Goal: Task Accomplishment & Management: Complete application form

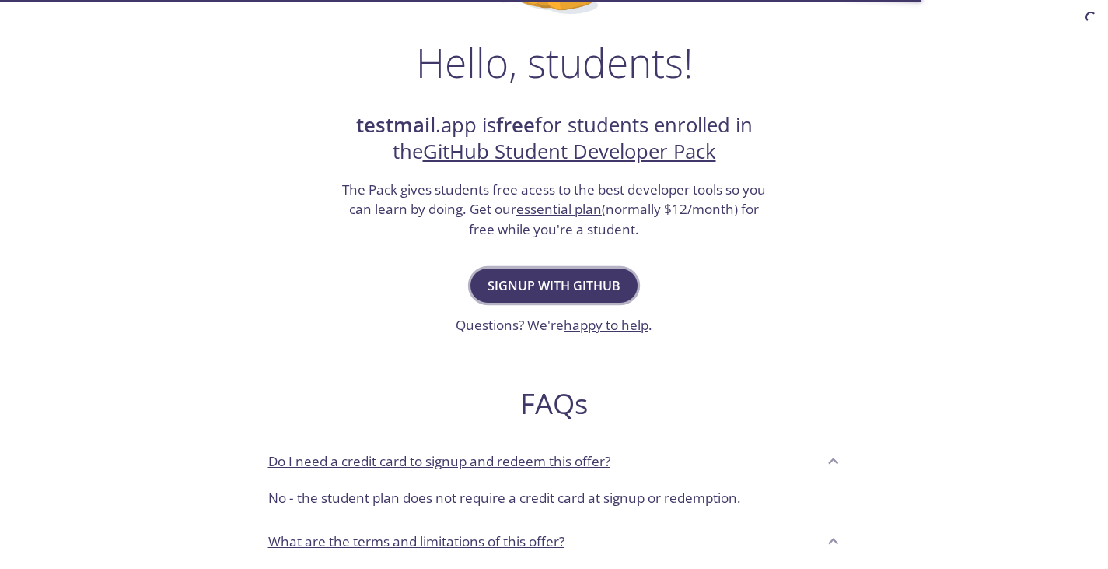
scroll to position [306, 0]
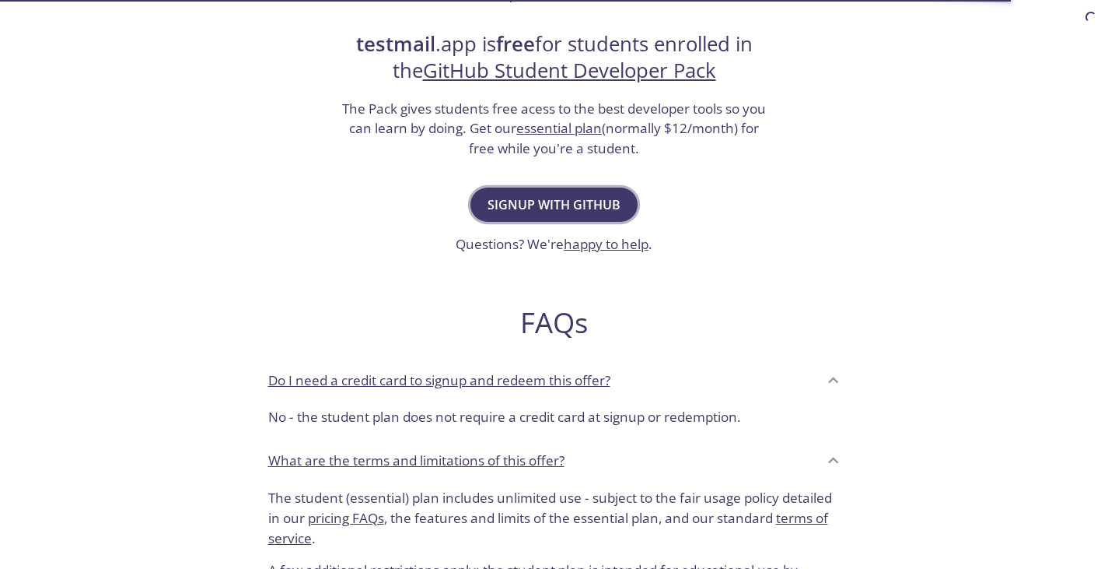
click at [561, 197] on span "Signup with GitHub" at bounding box center [554, 205] width 133 height 22
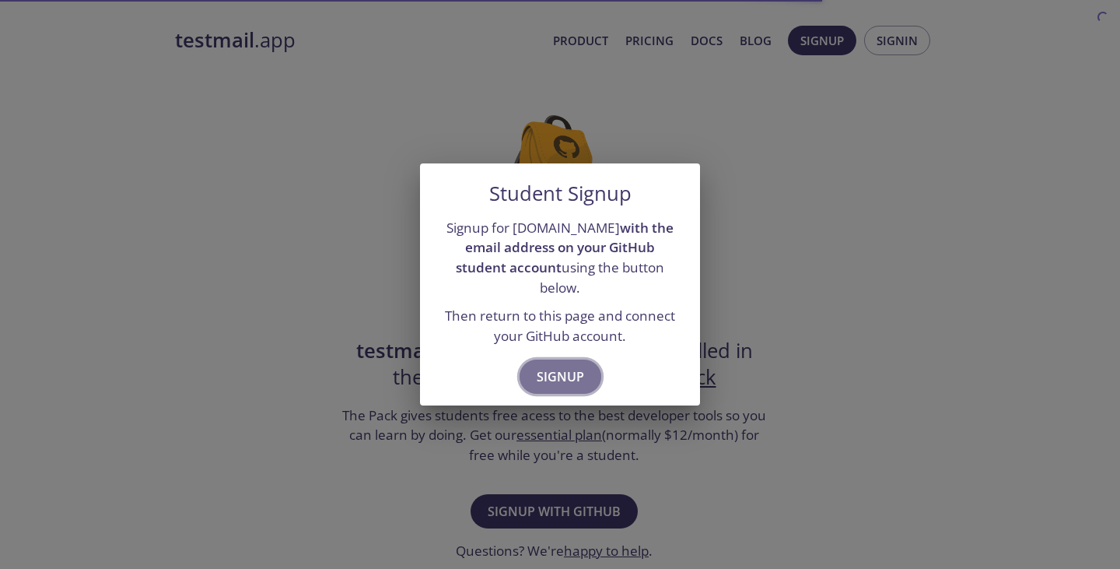
click at [569, 366] on span "Signup" at bounding box center [560, 377] width 47 height 22
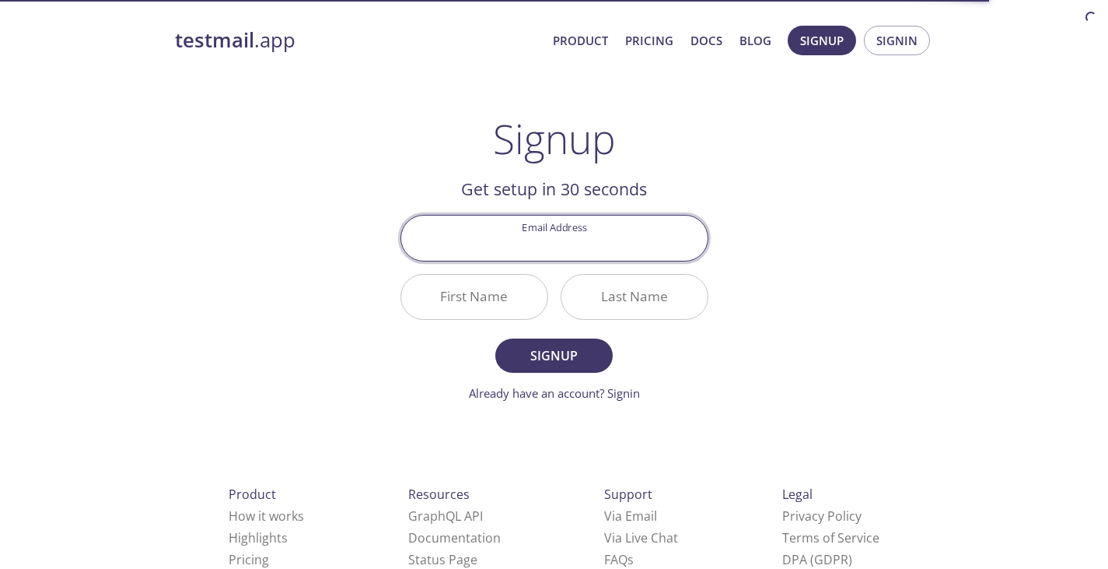
click at [576, 245] on input "Email Address" at bounding box center [554, 237] width 306 height 44
type input "[PERSON_NAME][EMAIL_ADDRESS][DOMAIN_NAME]"
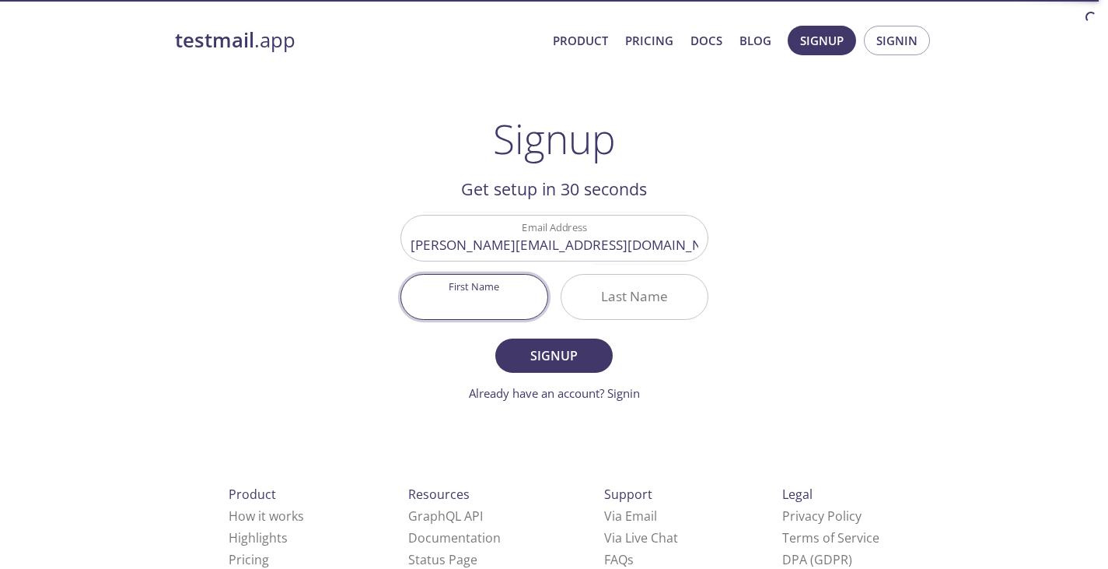
click at [479, 300] on input "First Name" at bounding box center [474, 297] width 146 height 44
type input "[DEMOGRAPHIC_DATA]"
click at [600, 304] on input "Last Name" at bounding box center [635, 297] width 146 height 44
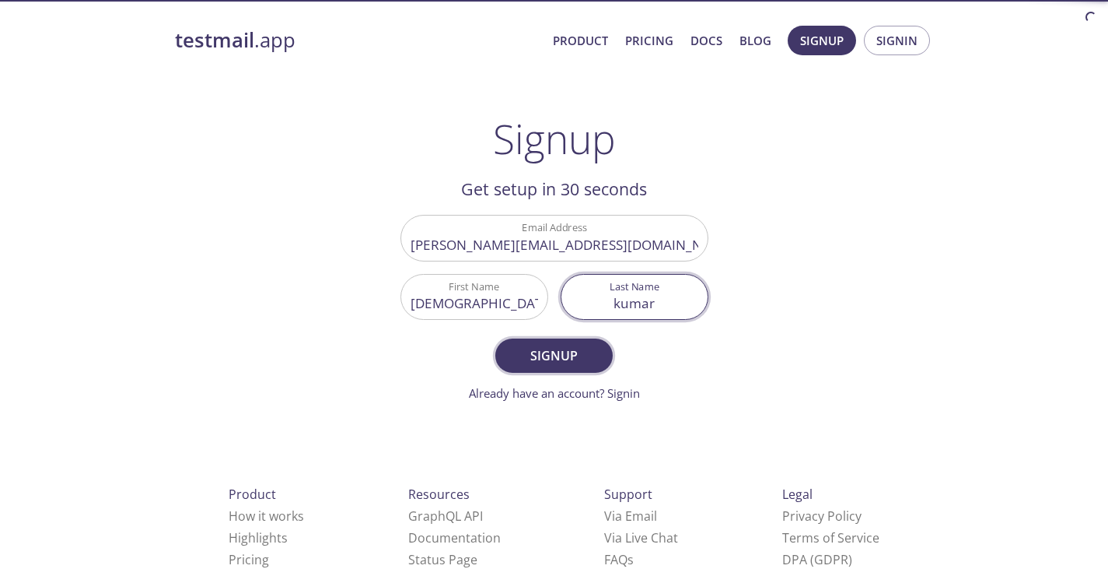
type input "kumar"
click at [547, 356] on span "Signup" at bounding box center [554, 356] width 82 height 22
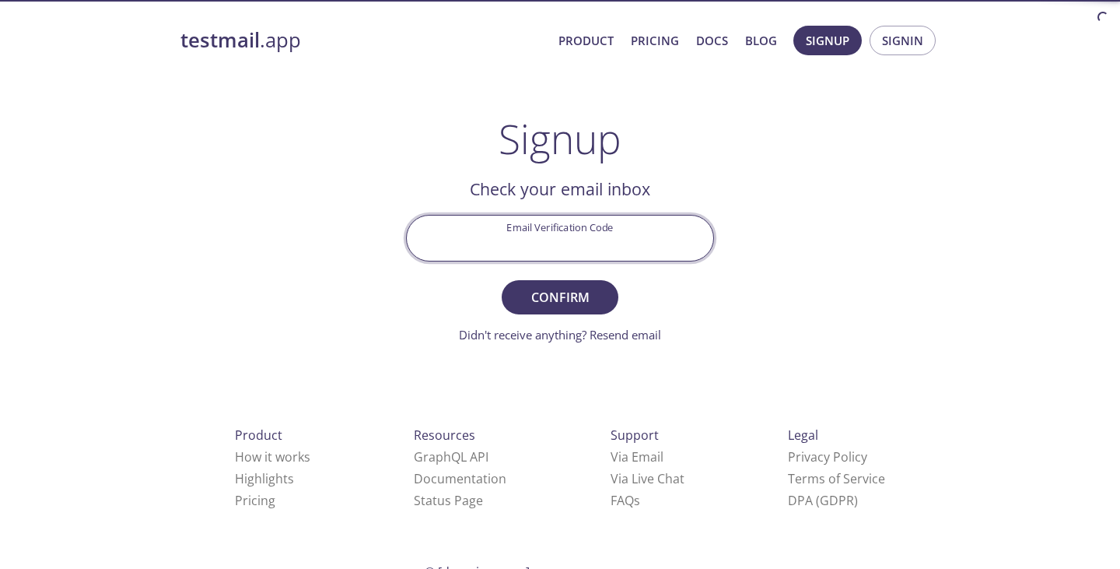
click at [538, 241] on input "Email Verification Code" at bounding box center [560, 237] width 306 height 44
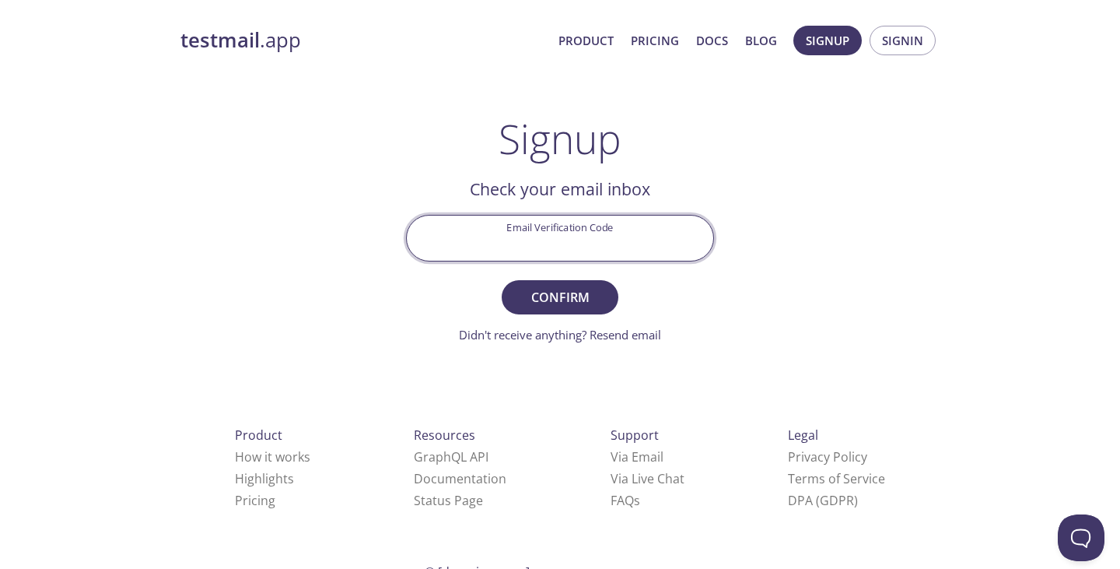
click at [528, 246] on input "Email Verification Code" at bounding box center [560, 237] width 306 height 44
paste input "UDJCSCR"
type input "UDJCSCR"
click at [550, 286] on span "Confirm" at bounding box center [560, 297] width 82 height 22
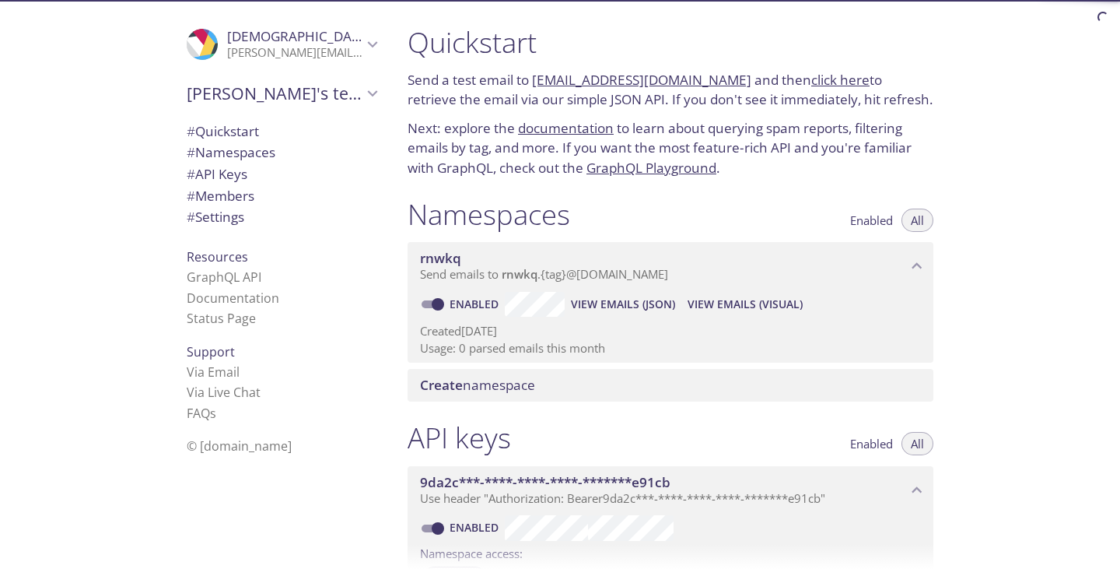
click at [248, 135] on span "# Quickstart" at bounding box center [223, 131] width 72 height 18
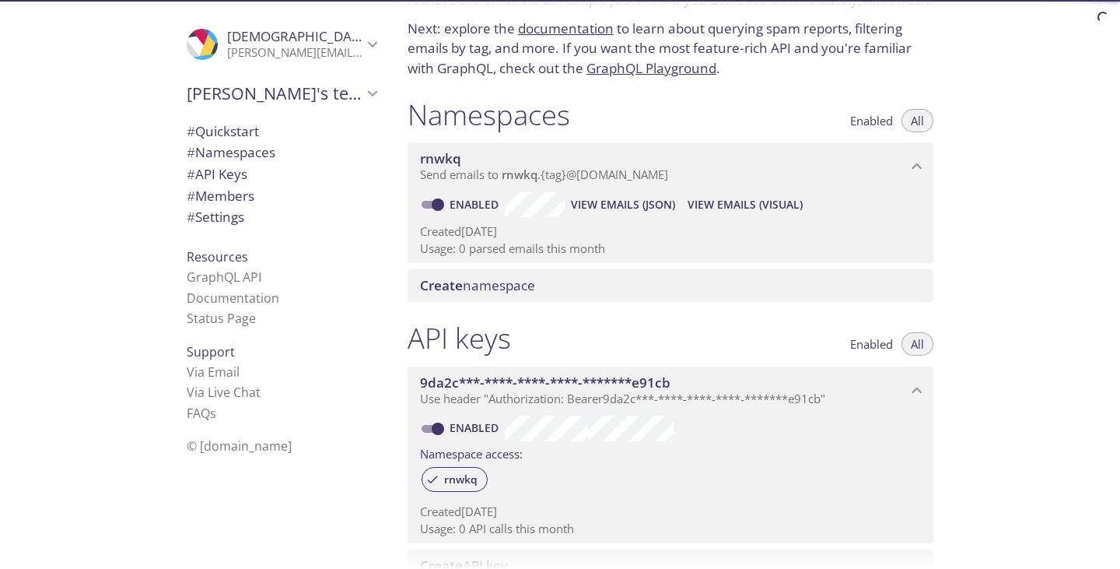
scroll to position [124, 0]
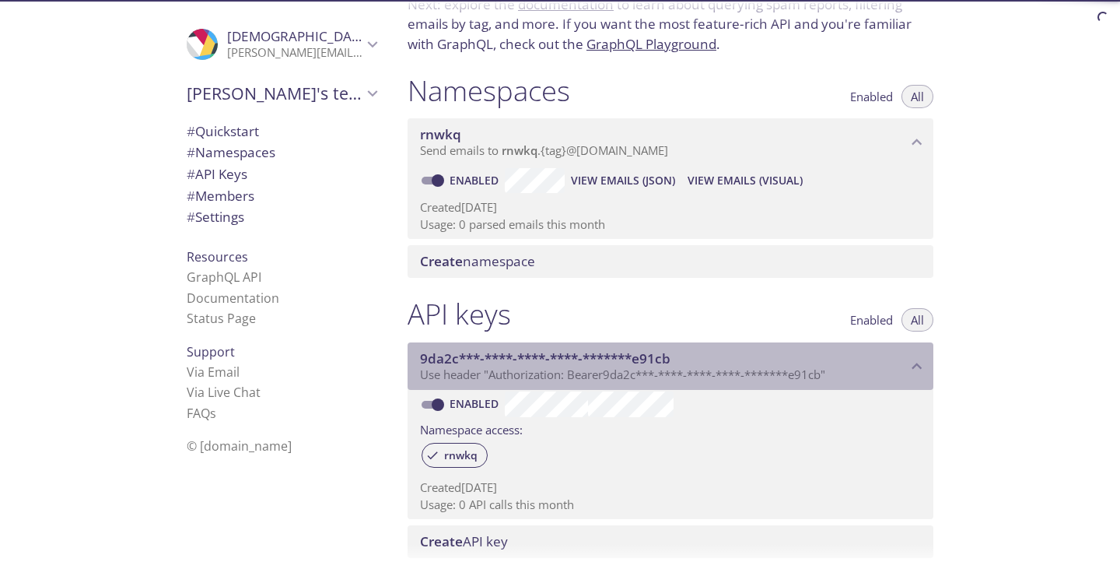
click at [471, 373] on span "Use header "Authorization: Bearer 9da2c***-****-****-****-*******e91cb "" at bounding box center [622, 374] width 405 height 16
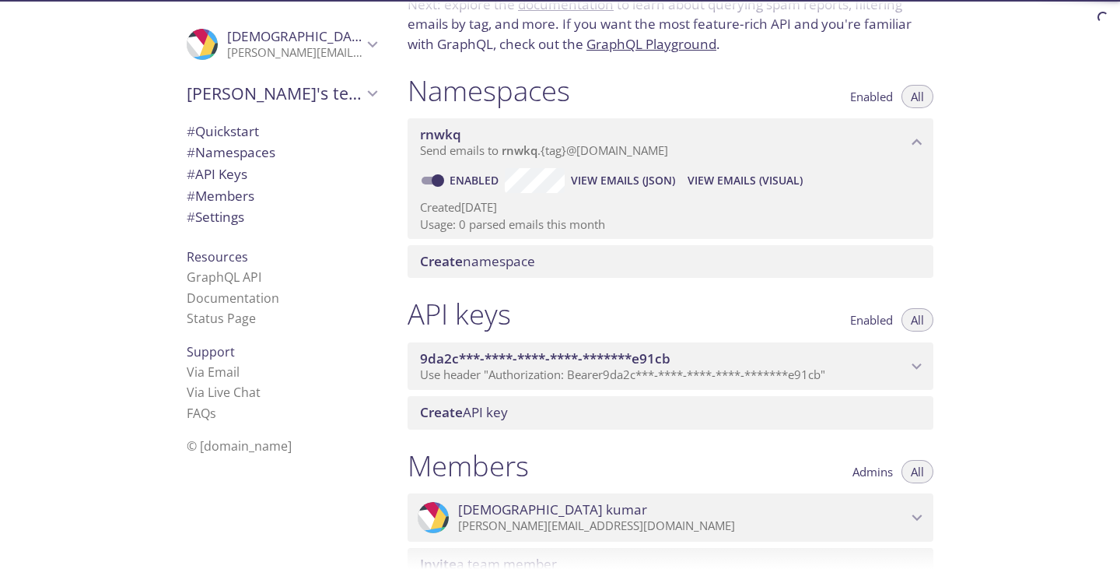
click at [471, 373] on span "Use header "Authorization: Bearer 9da2c***-****-****-****-*******e91cb "" at bounding box center [622, 374] width 405 height 16
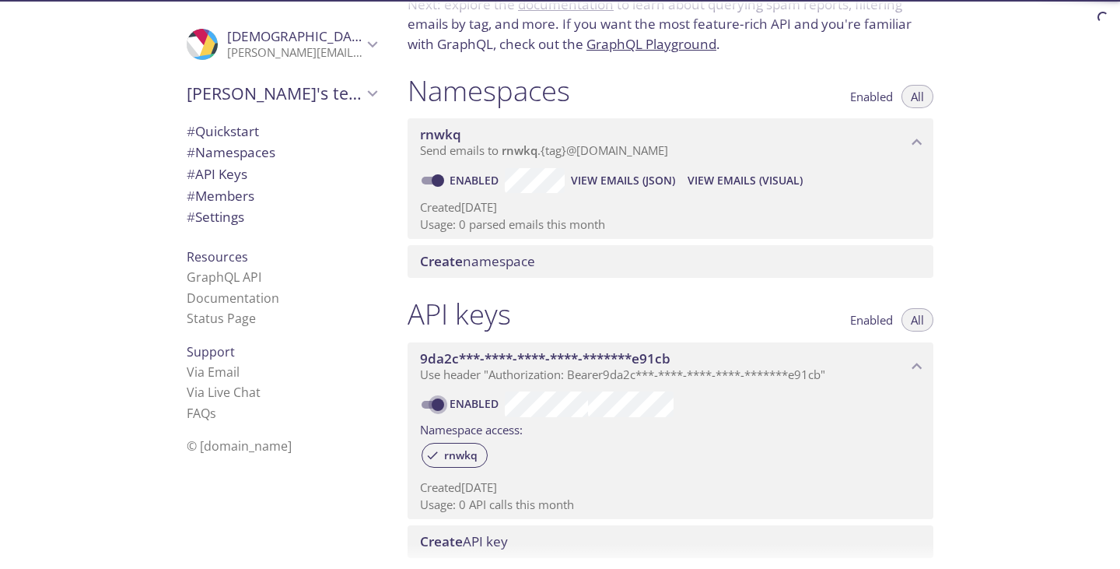
click at [438, 403] on input "Enabled" at bounding box center [438, 404] width 56 height 19
click at [438, 403] on span at bounding box center [432, 405] width 20 height 8
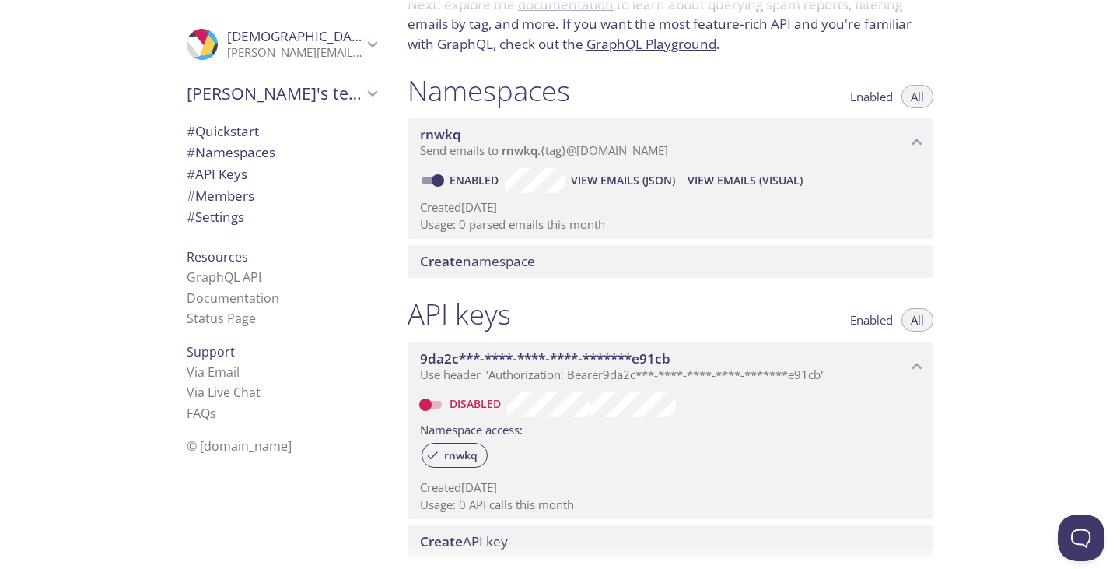
click at [432, 401] on input "Disabled" at bounding box center [425, 404] width 56 height 19
checkbox input "true"
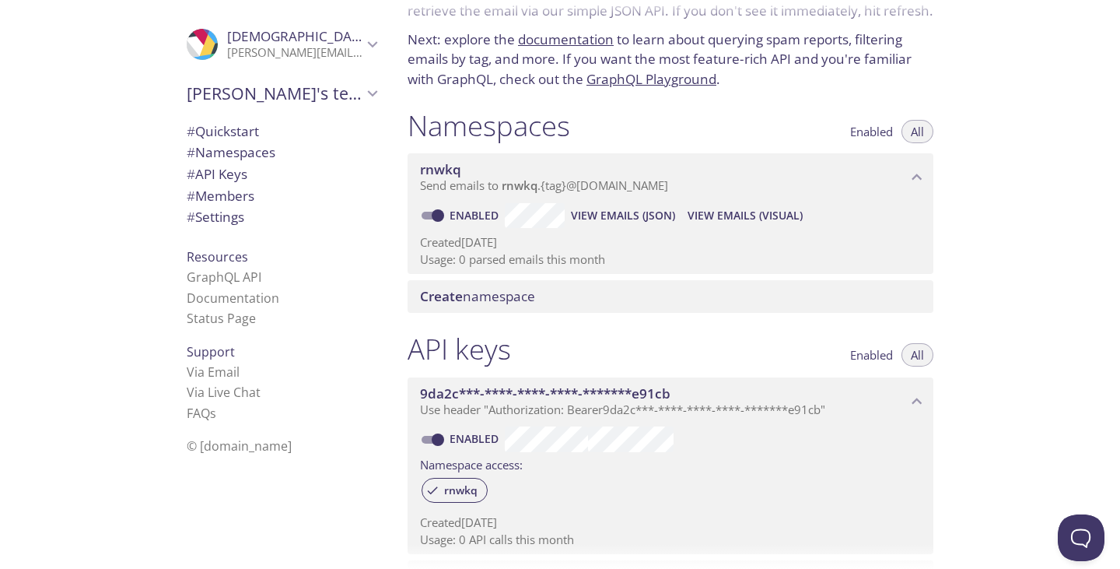
scroll to position [88, 0]
click at [210, 152] on span "# Namespaces" at bounding box center [231, 152] width 89 height 18
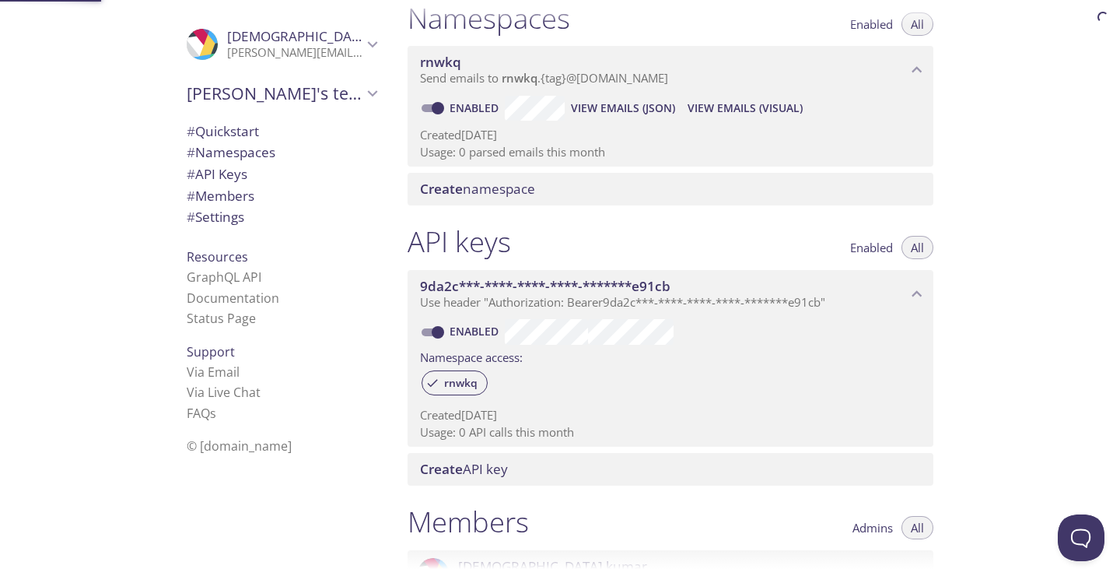
scroll to position [197, 0]
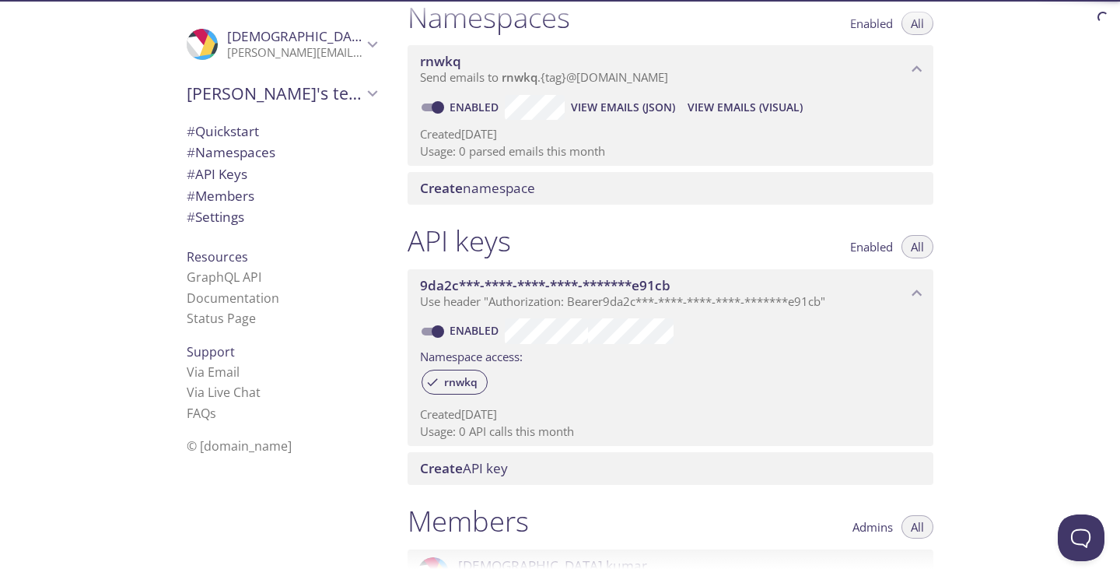
click at [214, 171] on span "# API Keys" at bounding box center [217, 174] width 61 height 18
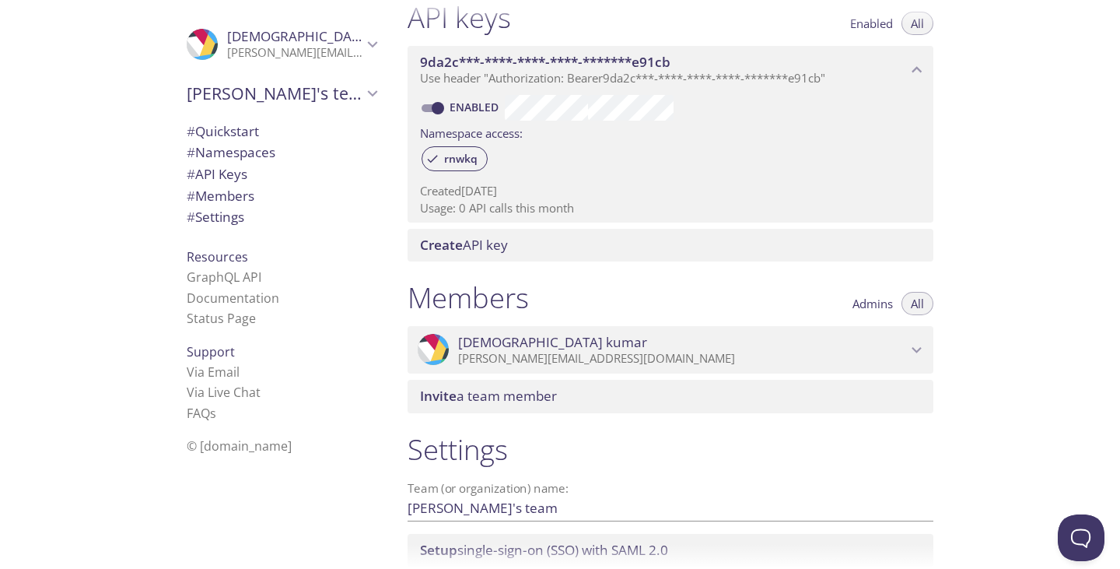
click at [214, 198] on span "# Members" at bounding box center [221, 196] width 68 height 18
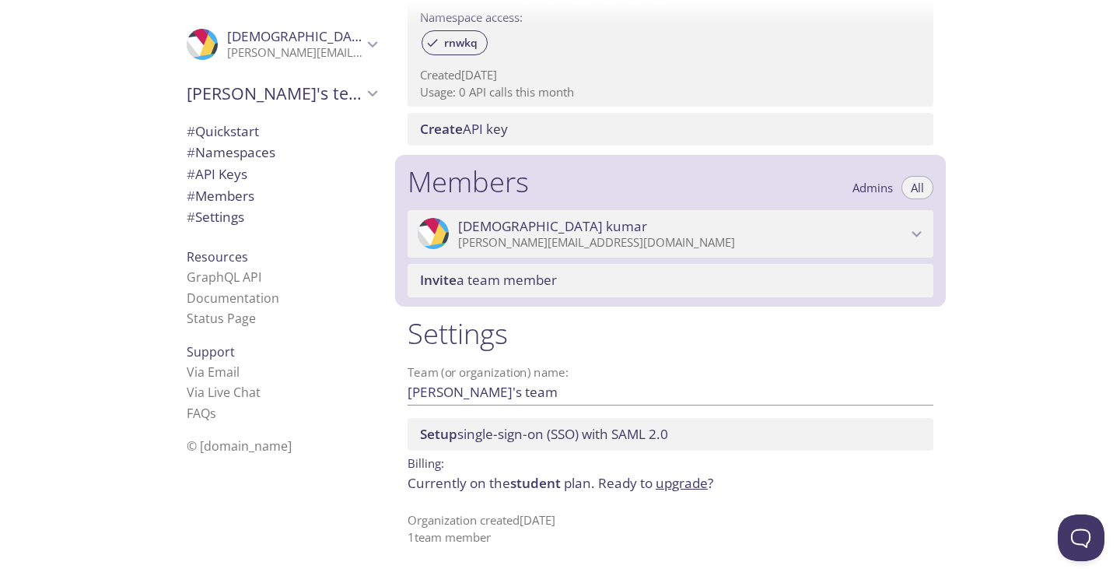
scroll to position [538, 0]
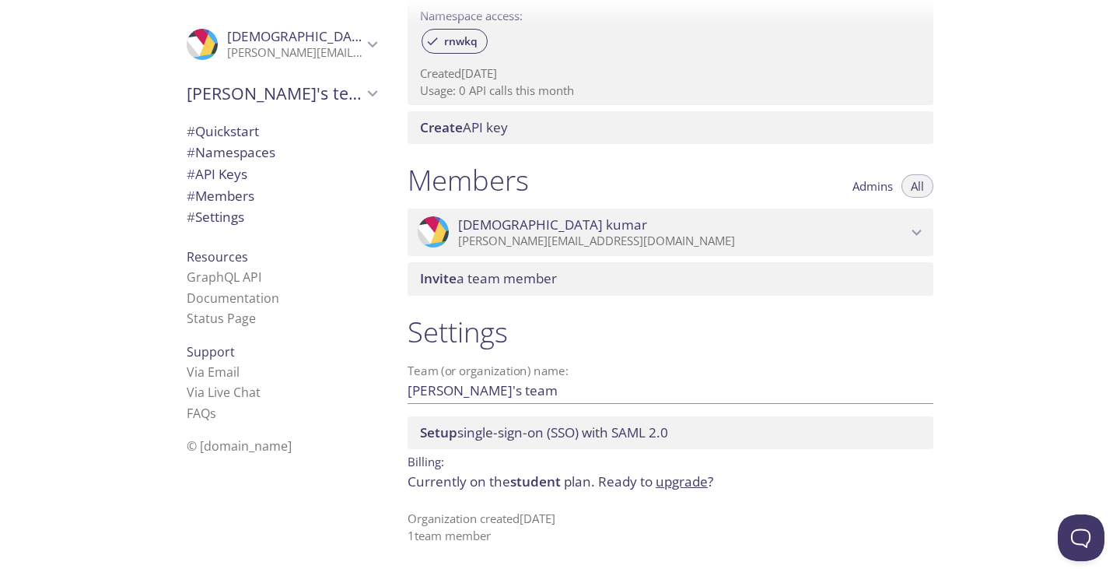
click at [790, 228] on span "[PERSON_NAME]" at bounding box center [682, 224] width 449 height 17
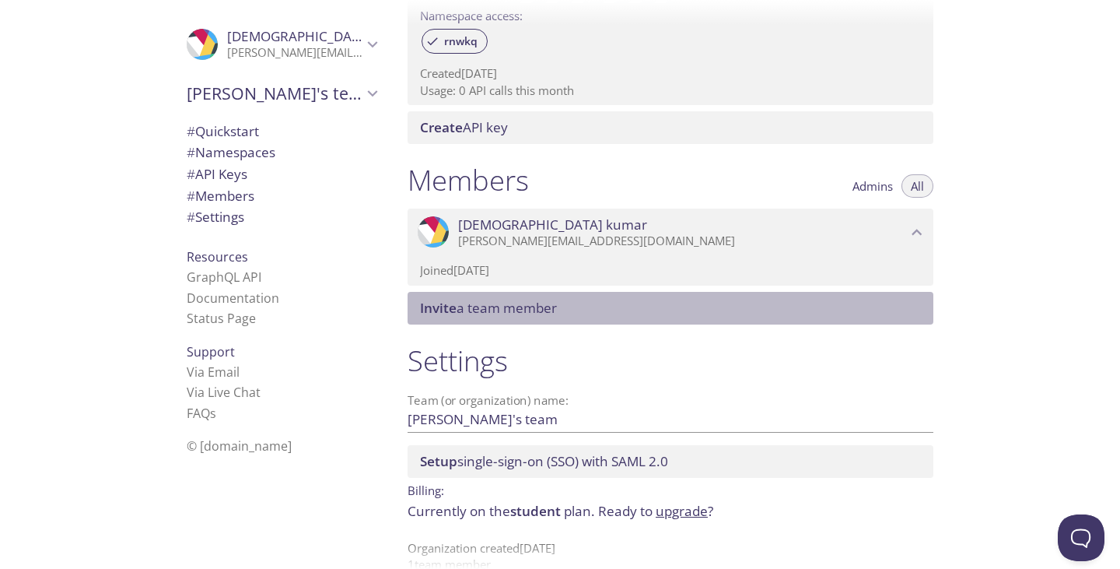
click at [497, 310] on span "Invite a team member" at bounding box center [488, 308] width 137 height 18
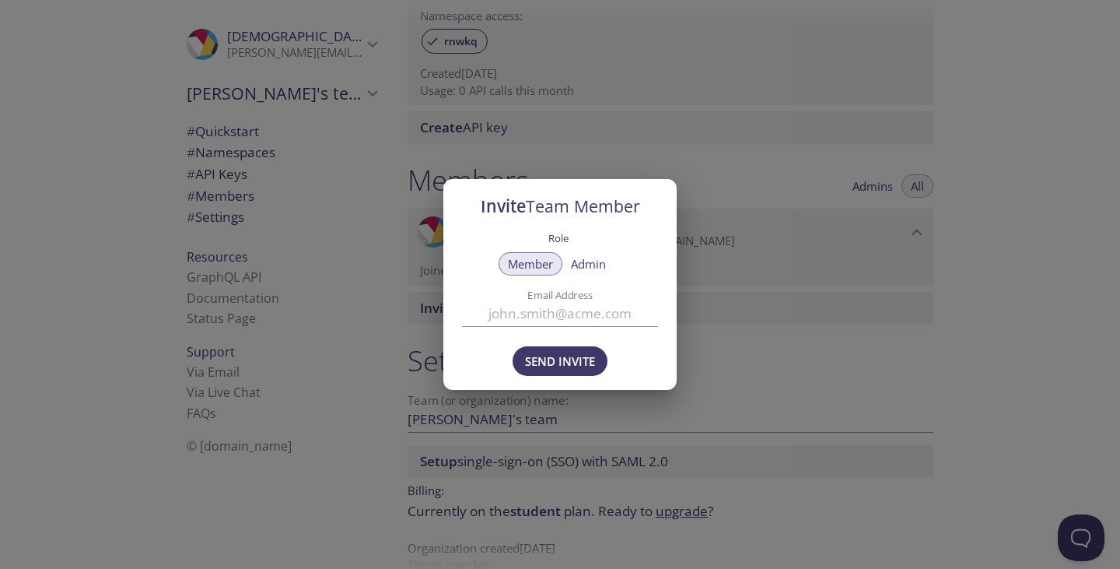
click at [762, 319] on div "Invite Team Member Role Member Admin Email Address Send Invite" at bounding box center [560, 284] width 1120 height 569
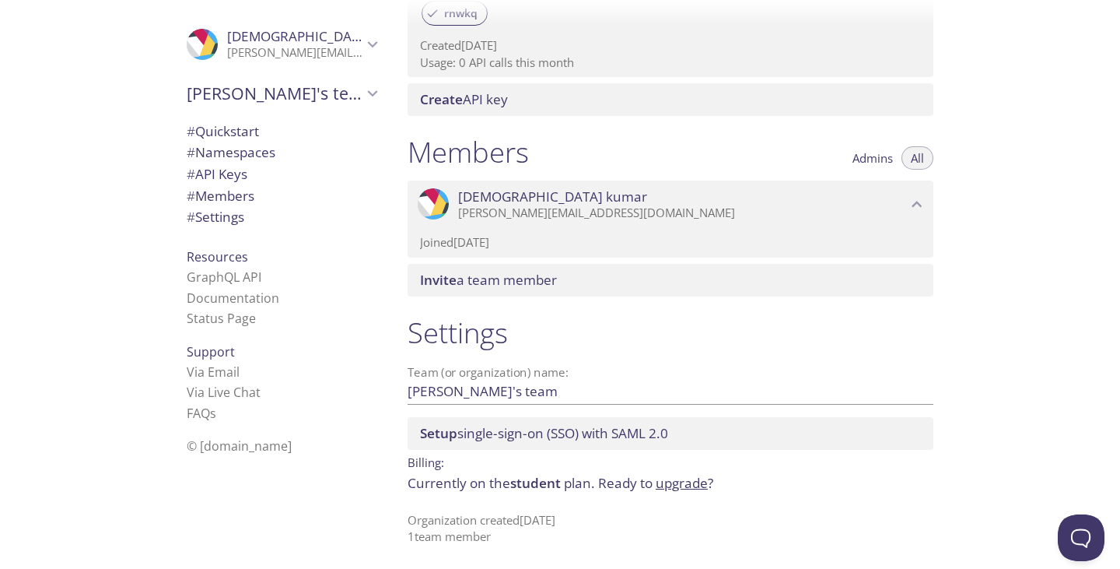
scroll to position [566, 0]
click at [472, 434] on span "Setup single-sign-on (SSO) with SAML 2.0" at bounding box center [544, 432] width 248 height 18
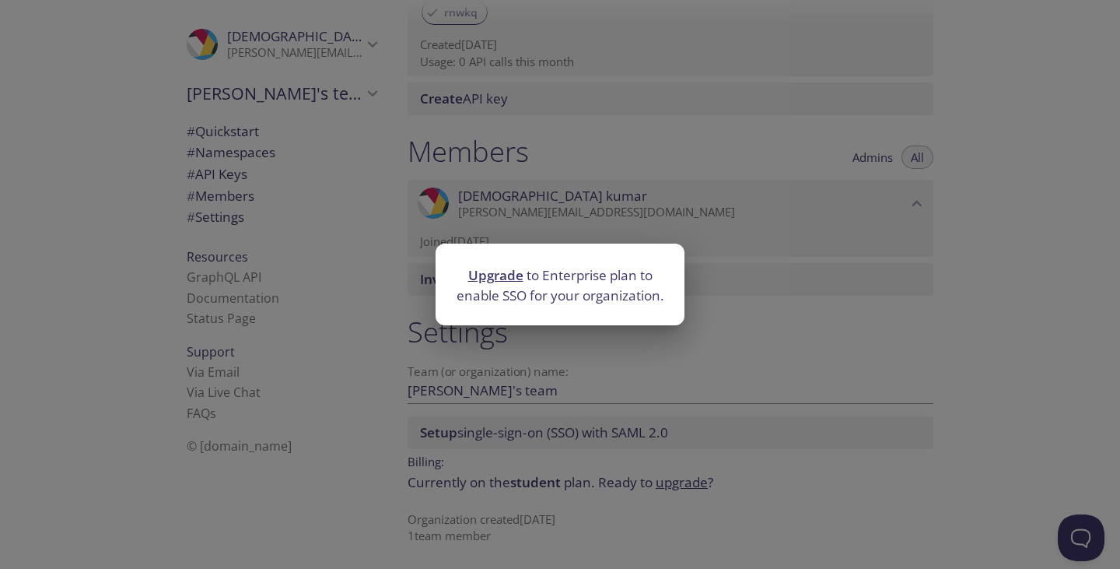
click at [646, 404] on div "Upgrade to Enterprise plan to enable SSO for your organization." at bounding box center [560, 284] width 1120 height 569
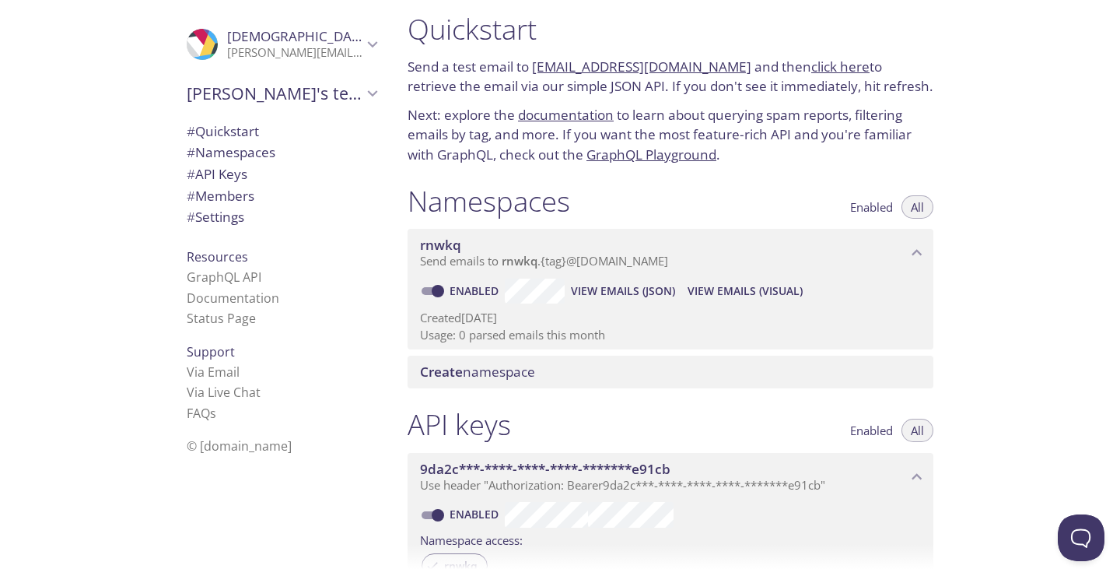
scroll to position [0, 0]
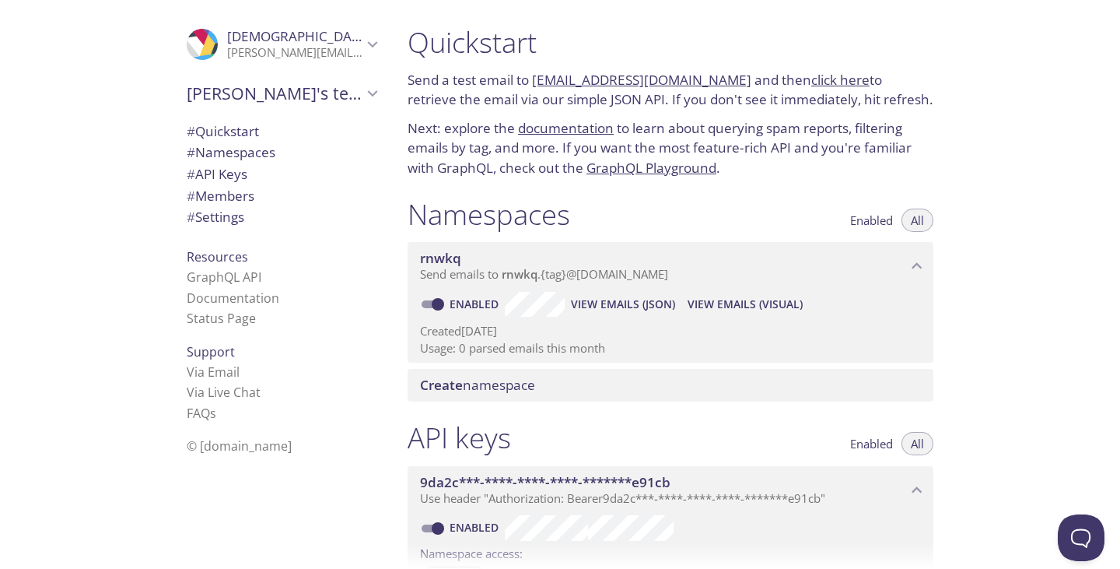
click at [570, 130] on link "documentation" at bounding box center [566, 128] width 96 height 18
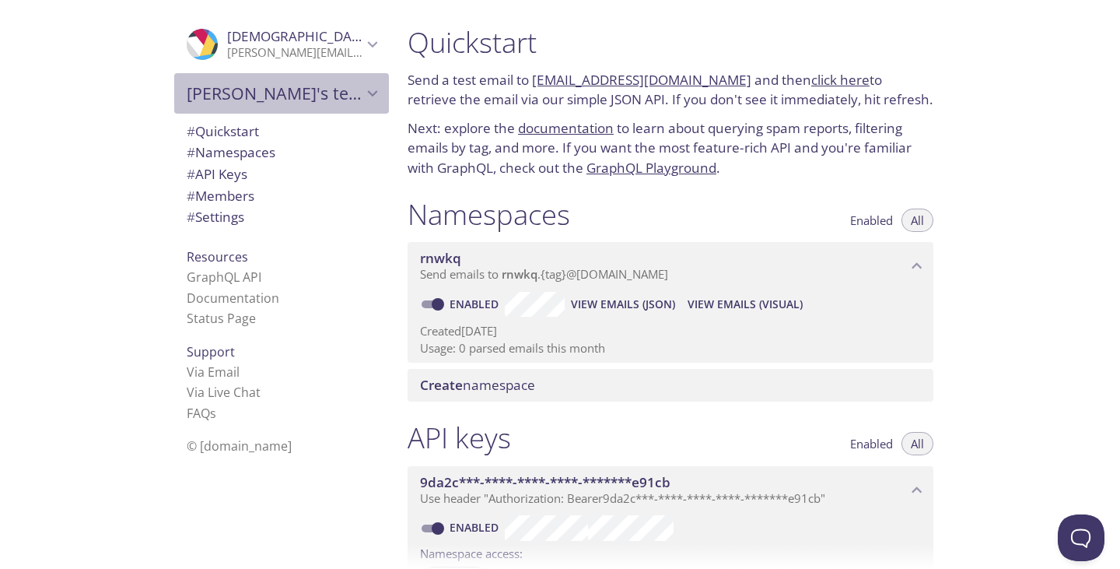
click at [326, 90] on span "[PERSON_NAME]'s team" at bounding box center [275, 93] width 176 height 22
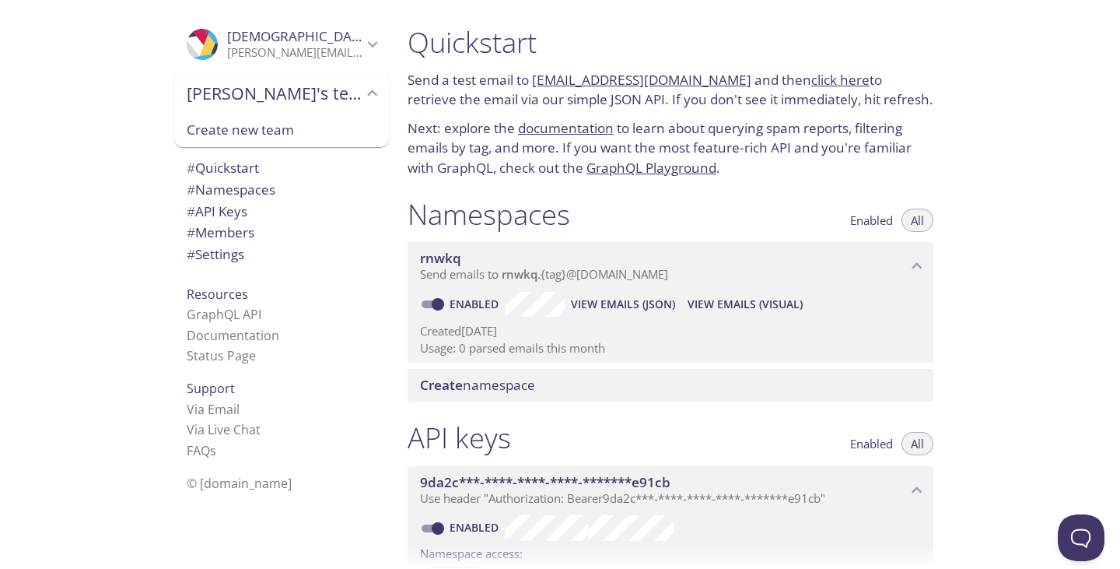
click at [302, 40] on span "[PERSON_NAME]" at bounding box center [321, 36] width 189 height 18
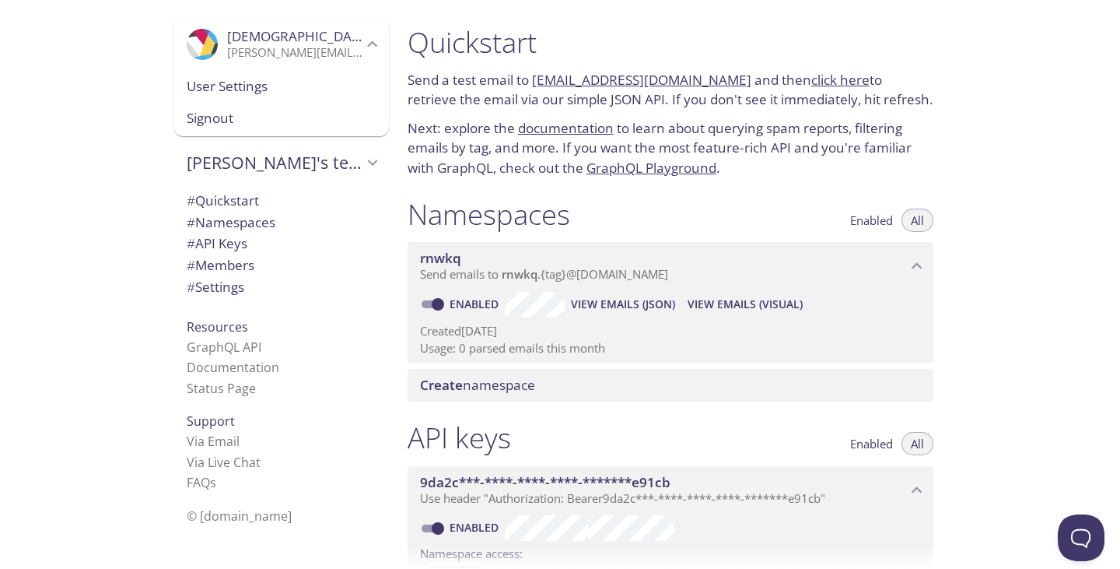
click at [230, 89] on span "User Settings" at bounding box center [282, 86] width 190 height 20
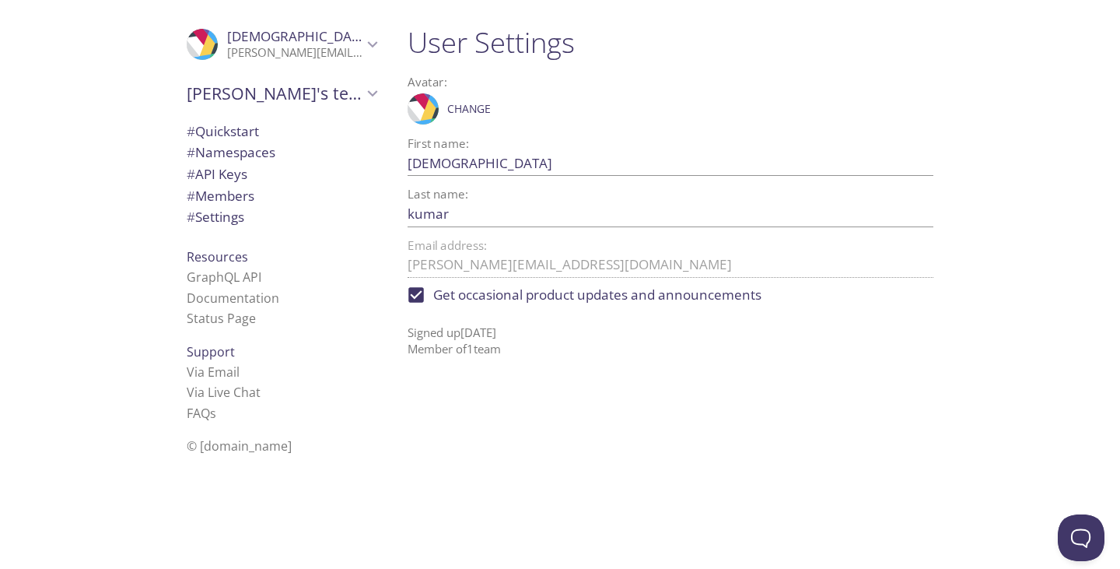
click at [418, 295] on input "Get occasional product updates and announcements" at bounding box center [416, 295] width 34 height 34
click at [413, 292] on input "Get occasional product updates and announcements" at bounding box center [416, 295] width 34 height 34
click at [415, 294] on input "Get occasional product updates and announcements" at bounding box center [416, 295] width 34 height 34
checkbox input "false"
click at [213, 277] on link "GraphQL API" at bounding box center [224, 276] width 75 height 17
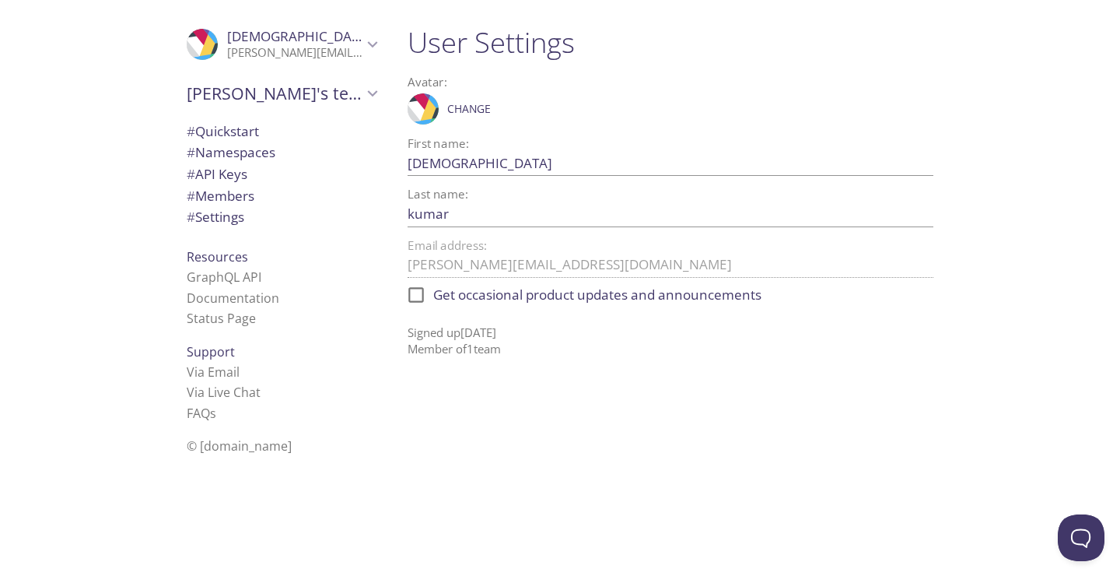
click at [202, 213] on span "# Settings" at bounding box center [216, 217] width 58 height 18
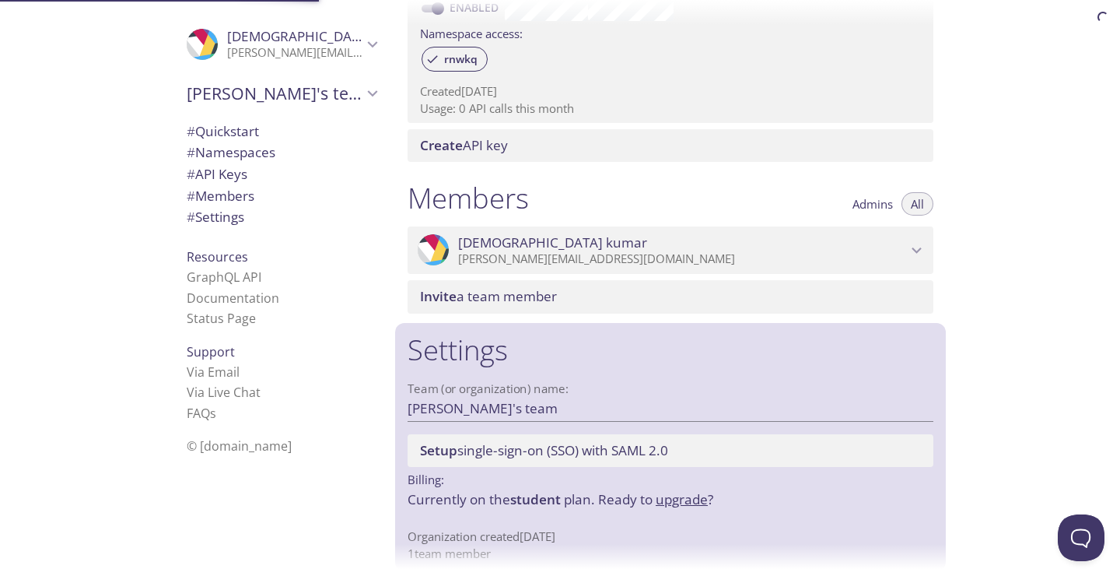
scroll to position [538, 0]
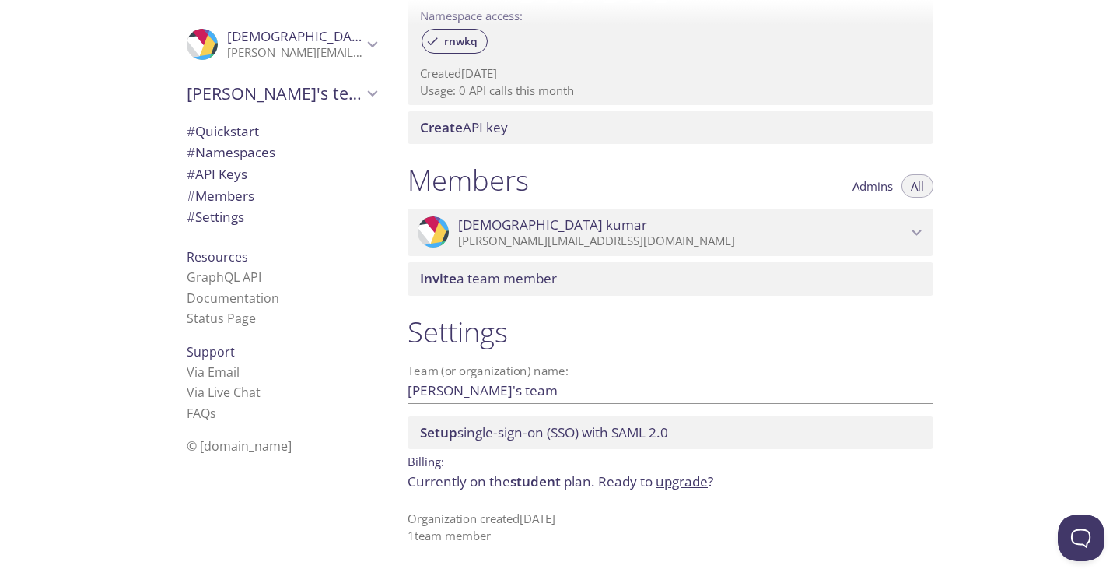
drag, startPoint x: 462, startPoint y: 327, endPoint x: 334, endPoint y: 229, distance: 162.0
drag, startPoint x: 334, startPoint y: 229, endPoint x: 17, endPoint y: 216, distance: 316.8
click at [17, 216] on div ".cls-1 { fill: #6d5ca8; } .cls-2 { fill: #3fc191; } .cls-3 { fill: #3b4752; } .…" at bounding box center [197, 284] width 395 height 569
click at [981, 275] on div "Quickstart Send a test email to [EMAIL_ADDRESS][DOMAIN_NAME] and then click her…" at bounding box center [757, 284] width 725 height 569
drag, startPoint x: 981, startPoint y: 275, endPoint x: 1010, endPoint y: 336, distance: 67.2
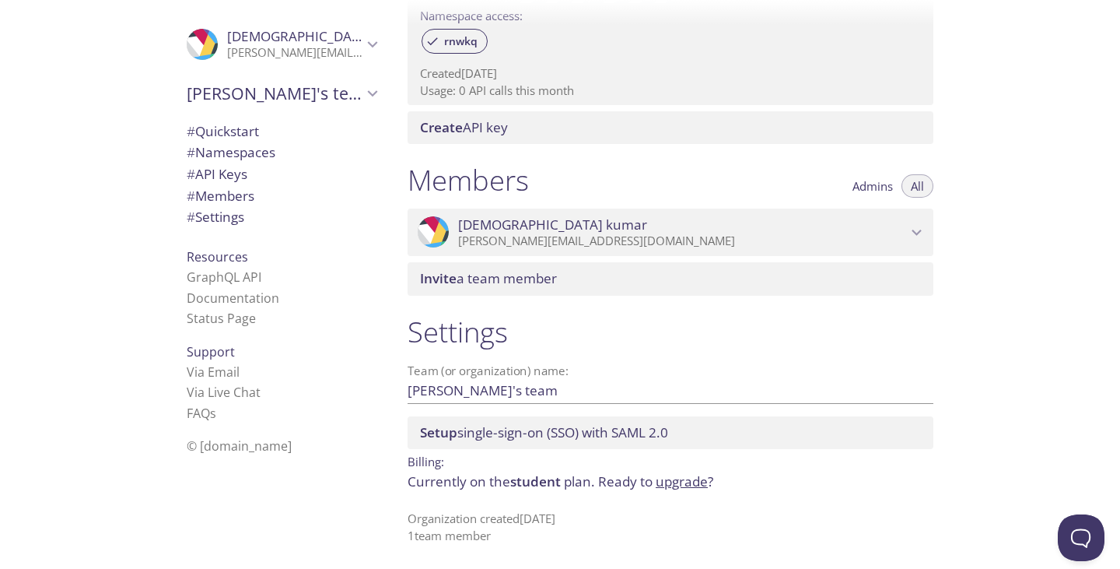
click at [1010, 336] on div "Quickstart Send a test email to [EMAIL_ADDRESS][DOMAIN_NAME] and then click her…" at bounding box center [757, 284] width 725 height 569
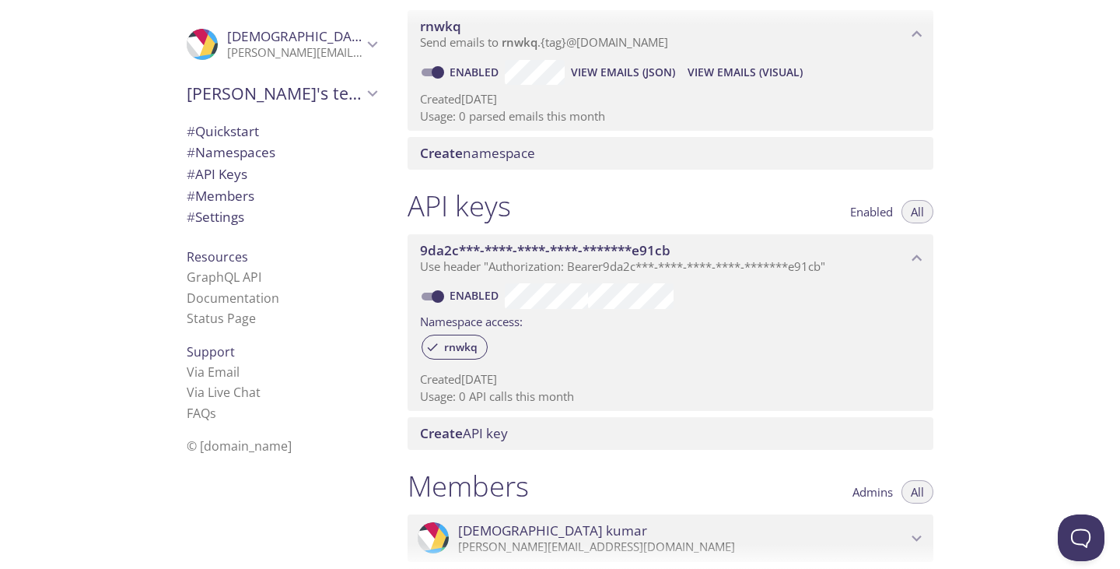
scroll to position [0, 0]
